Goal: Book appointment/travel/reservation

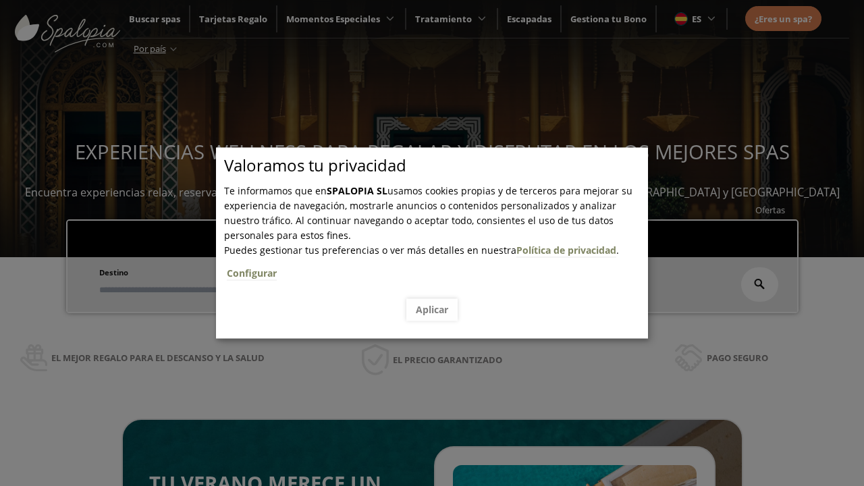
scroll to position [229, 0]
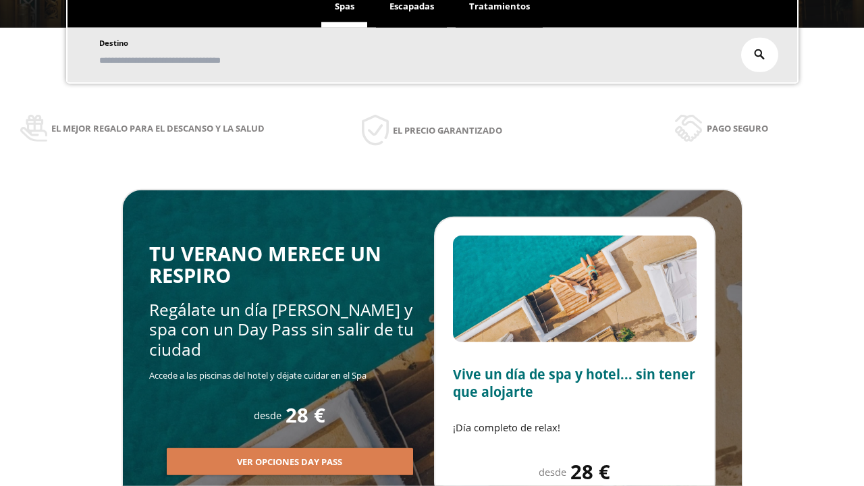
click at [412, 12] on span "Escapadas" at bounding box center [411, 6] width 45 height 12
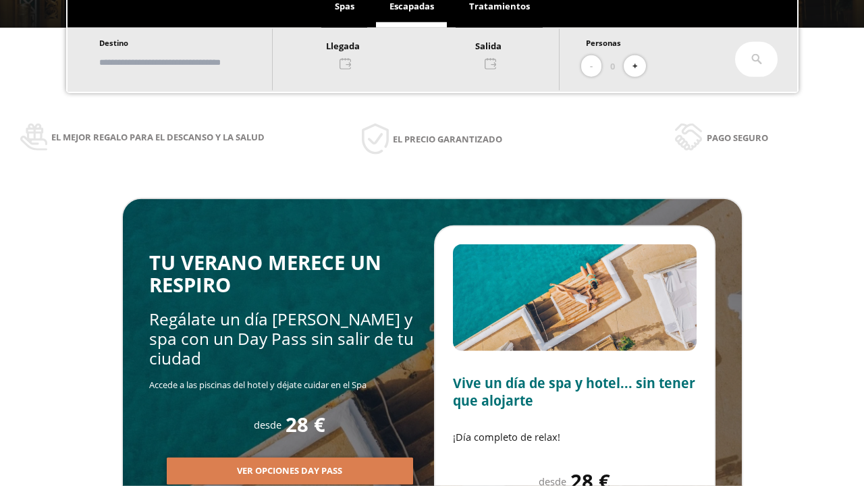
scroll to position [0, 0]
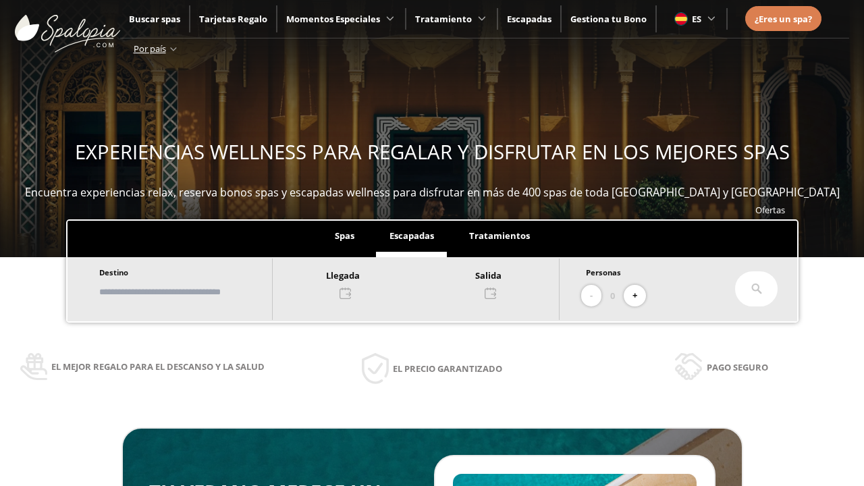
click at [190, 292] on input "text" at bounding box center [179, 292] width 168 height 24
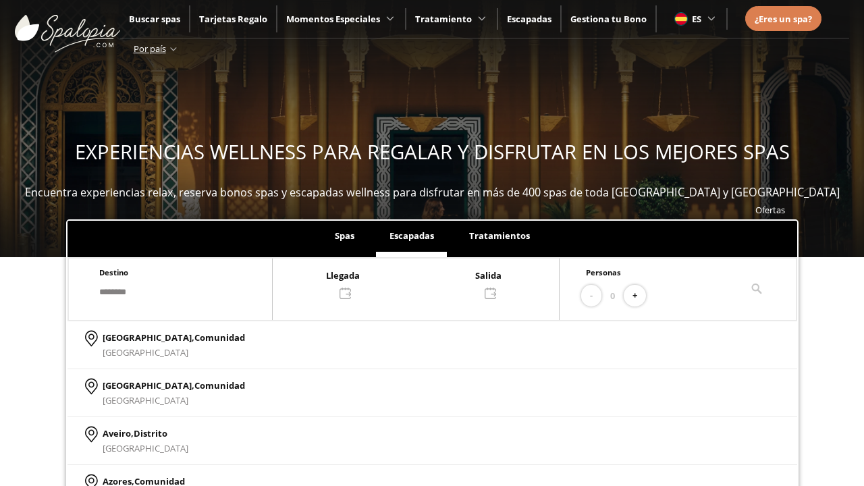
click at [429, 283] on div at bounding box center [416, 283] width 286 height 32
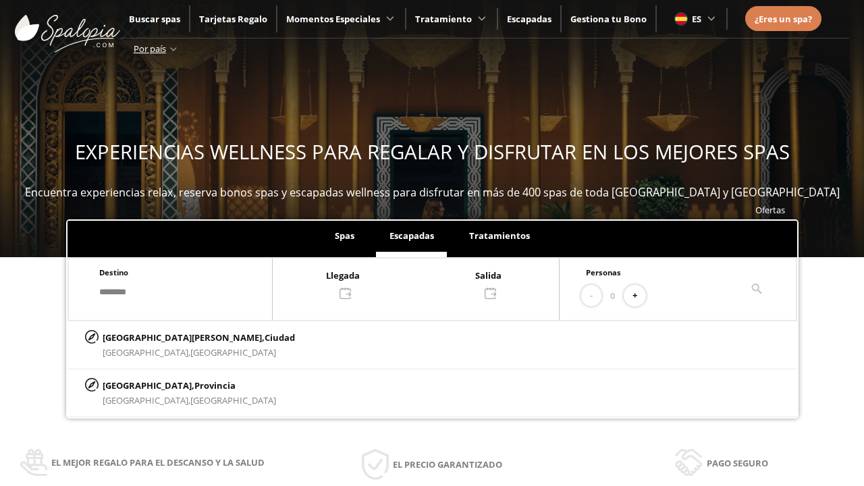
click at [275, 172] on div "16" at bounding box center [264, 184] width 24 height 24
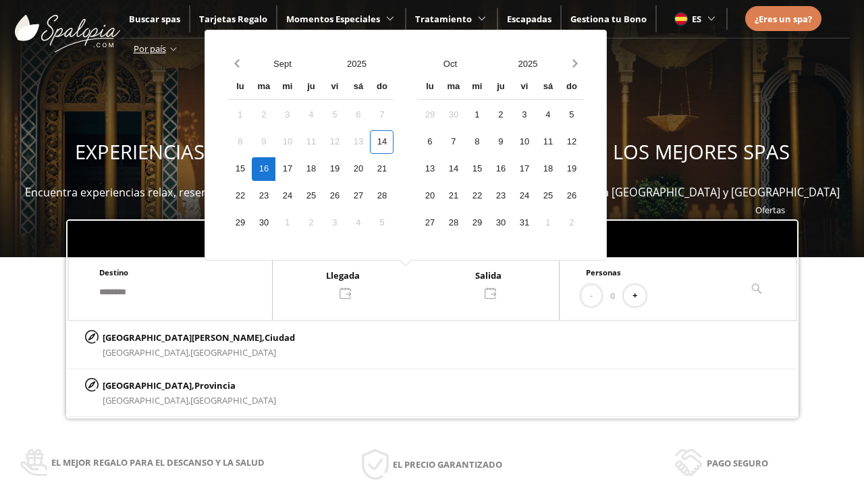
click at [299, 169] on div "17" at bounding box center [287, 169] width 24 height 24
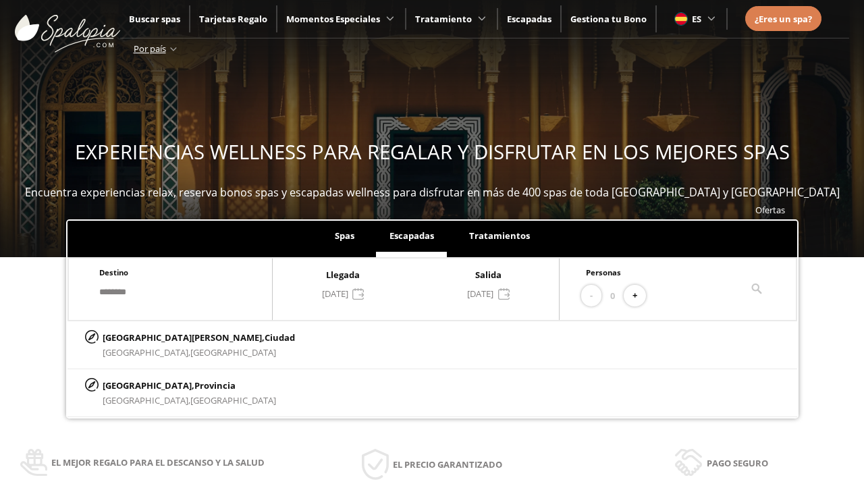
click at [639, 296] on button "+" at bounding box center [635, 296] width 22 height 22
click at [169, 337] on p "[GEOGRAPHIC_DATA][PERSON_NAME], [GEOGRAPHIC_DATA]" at bounding box center [199, 337] width 192 height 15
type input "**********"
